Goal: Find specific page/section: Find specific page/section

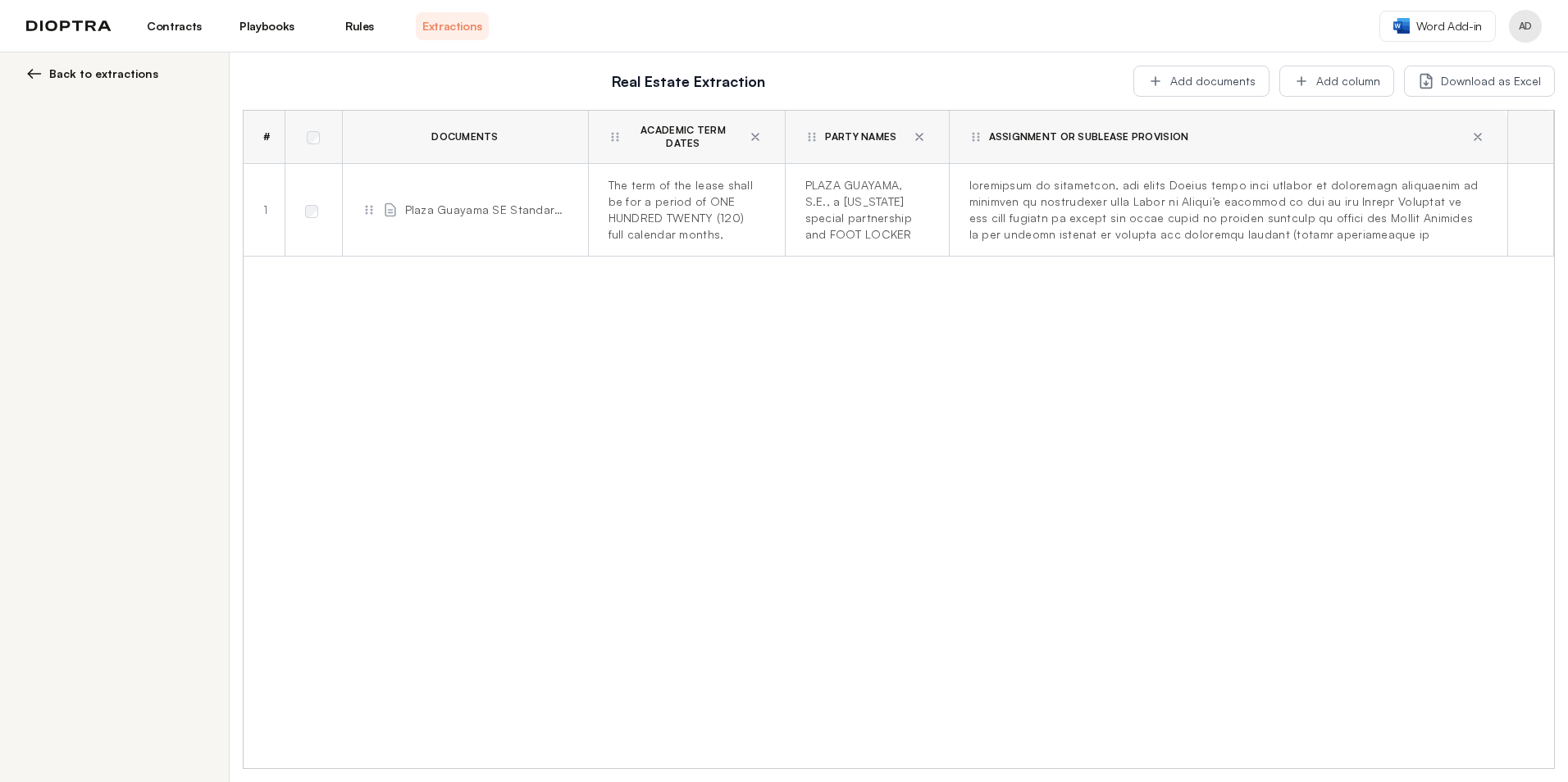
click at [1524, 28] on button "Profile menu" at bounding box center [1525, 26] width 33 height 33
click at [1028, 343] on div "# Documents Academic Term Dates Party Names Assignment Or Sublease Provision 1 …" at bounding box center [898, 439] width 1310 height 657
click at [1543, 35] on header "Contracts Playbooks Rules Extractions Word Add-in AD" at bounding box center [784, 26] width 1568 height 53
click at [1517, 26] on button "Profile menu" at bounding box center [1525, 26] width 33 height 33
click at [1094, 455] on div "# Documents Academic Term Dates Party Names Assignment Or Sublease Provision 1 …" at bounding box center [898, 439] width 1310 height 657
